Goal: Transaction & Acquisition: Download file/media

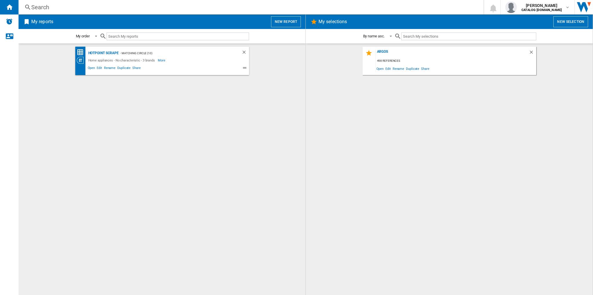
click at [109, 10] on div "Search" at bounding box center [249, 7] width 437 height 8
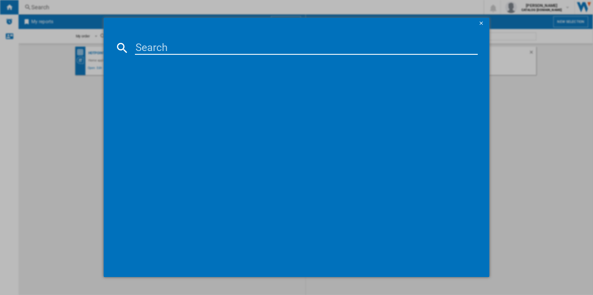
click at [159, 47] on input at bounding box center [306, 48] width 343 height 14
paste input "HPG2 6583W XP4UK"
type input "HPG2 6583W XP4UK"
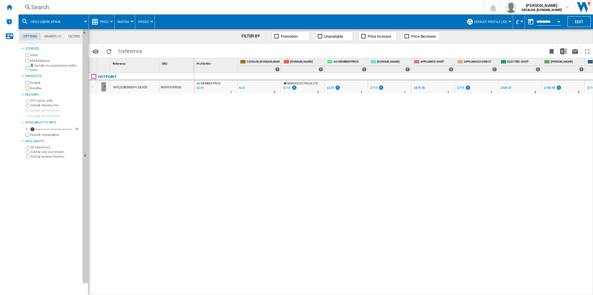
click at [112, 21] on div at bounding box center [111, 21] width 3 height 1
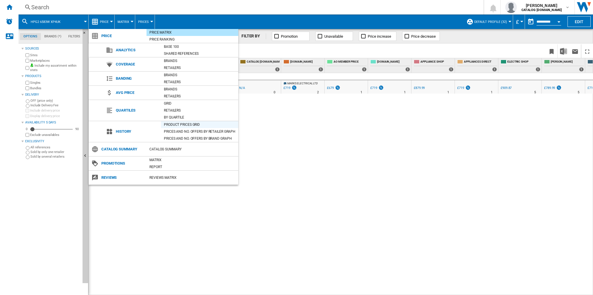
click at [187, 123] on div "Product prices grid" at bounding box center [199, 125] width 77 height 6
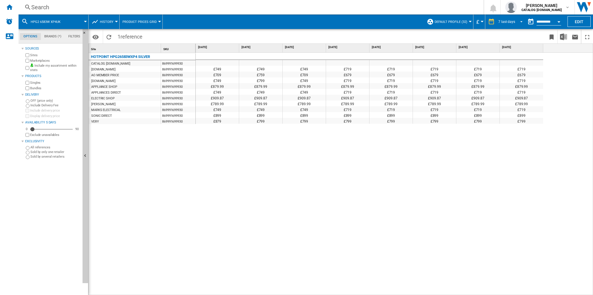
click at [514, 23] on md-select-value "7 last days" at bounding box center [511, 21] width 27 height 9
click at [512, 46] on div "28 last days" at bounding box center [507, 48] width 19 height 5
click at [274, 143] on div "£749 £749 £749 £749 £749 £749 £749 £749 £749 £749 £749 £749 £749 £749 £749 £749…" at bounding box center [395, 174] width 398 height 243
drag, startPoint x: 306, startPoint y: 292, endPoint x: 305, endPoint y: 288, distance: 4.1
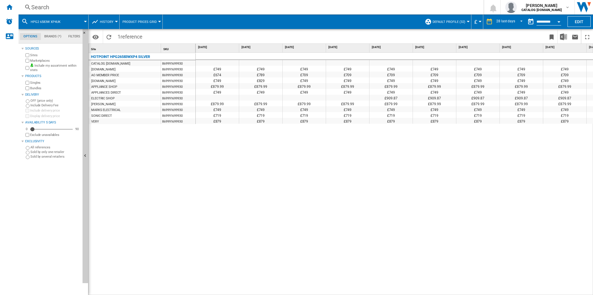
click at [305, 288] on div "£749 £749 £749 £749 £749 £749 £749 £749 £749 £749 £749 £749 £749 £749 £749 £749…" at bounding box center [395, 174] width 398 height 243
click at [287, 292] on div "£749 £749 £749 £749 £749 £749 £749 £749 £749 £749 £749 £749 £749 £749 £749 £749…" at bounding box center [395, 174] width 398 height 243
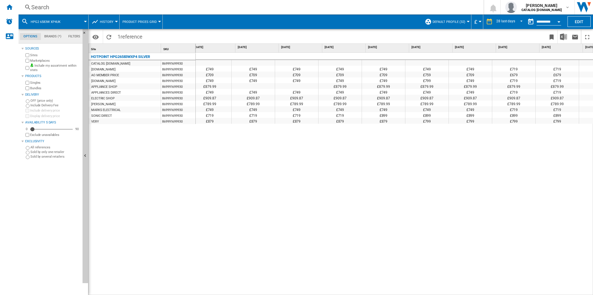
scroll to position [0, 746]
click at [519, 22] on span "REPORTS.WIZARD.STEPS.REPORT.STEPS.REPORT_OPTIONS.PERIOD: 28 last days" at bounding box center [519, 21] width 7 height 5
click at [509, 35] on md-option "14 last days" at bounding box center [510, 32] width 39 height 9
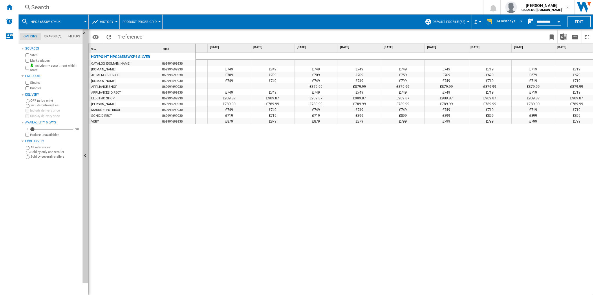
scroll to position [0, 165]
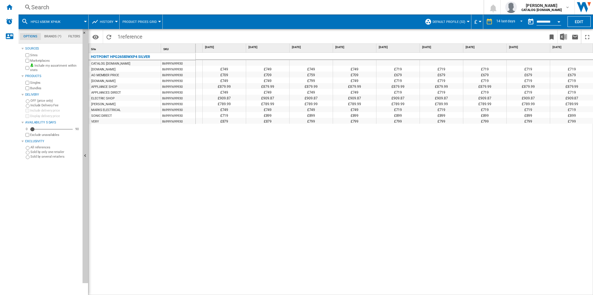
click at [468, 23] on md-menu "Default profile (32) Default profile (32) Argos (2) Matching Circle (10) TOUS (…" at bounding box center [447, 21] width 50 height 14
click at [467, 20] on button "Default profile (32)" at bounding box center [451, 21] width 36 height 14
click at [433, 52] on div "Matching Circle (10)" at bounding box center [433, 54] width 6 height 6
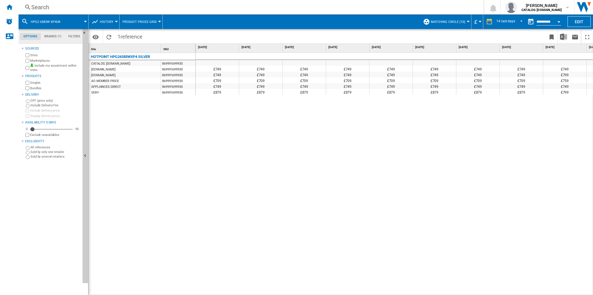
click at [467, 22] on button "Matching Circle (10)" at bounding box center [449, 21] width 37 height 14
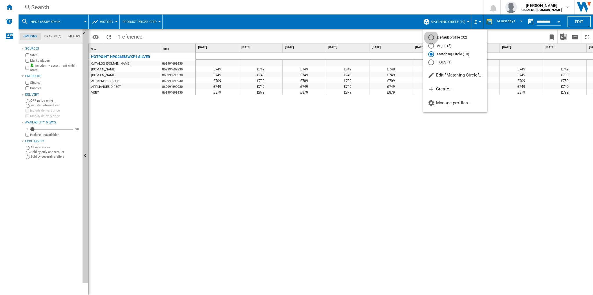
click at [432, 37] on div "Default profile (32)" at bounding box center [431, 37] width 6 height 6
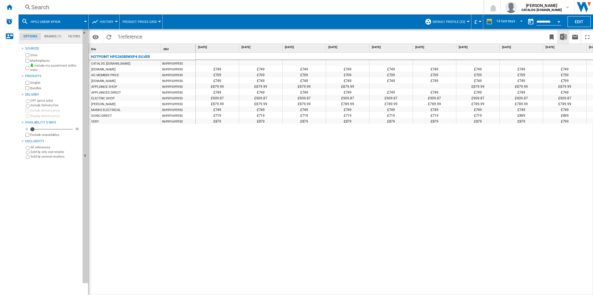
click at [566, 39] on img "Download in Excel" at bounding box center [563, 36] width 7 height 7
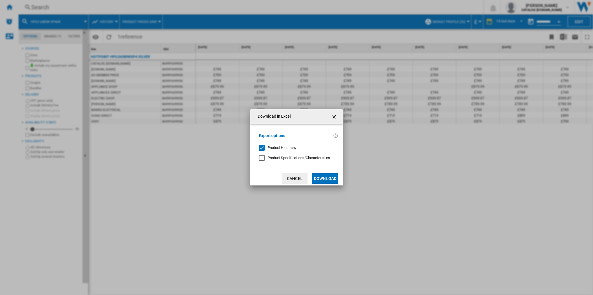
click at [326, 177] on button "Download" at bounding box center [325, 178] width 26 height 10
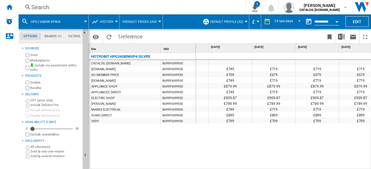
scroll to position [0, 368]
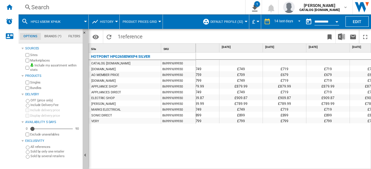
click at [209, 148] on div "£749 £749 £749 £749 £749 £749 £749 £749 £749 £749 £719 £719 £719 £719 £719 £709…" at bounding box center [283, 111] width 175 height 117
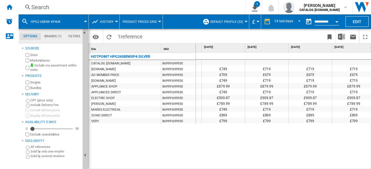
scroll to position [0, 390]
